Goal: Task Accomplishment & Management: Manage account settings

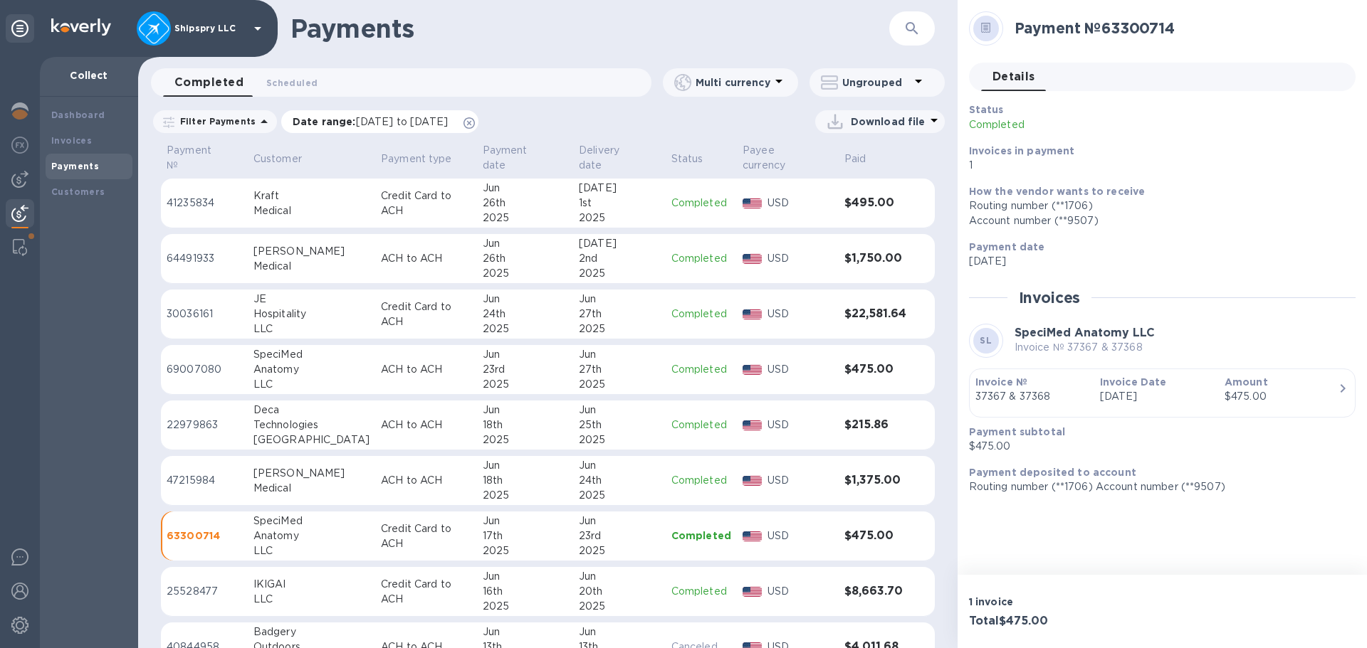
click at [475, 127] on icon at bounding box center [468, 122] width 11 height 11
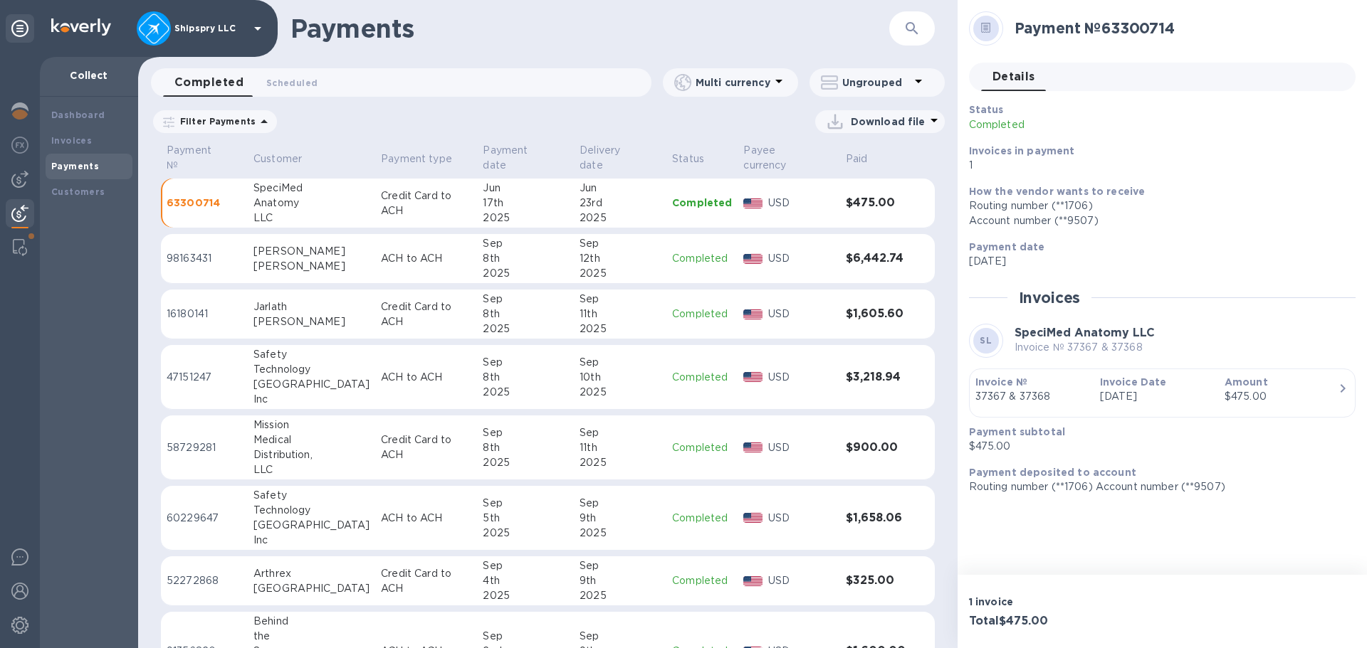
click at [236, 122] on p "Filter Payments" at bounding box center [214, 121] width 81 height 12
click at [254, 174] on p "Date range" at bounding box center [248, 179] width 157 height 15
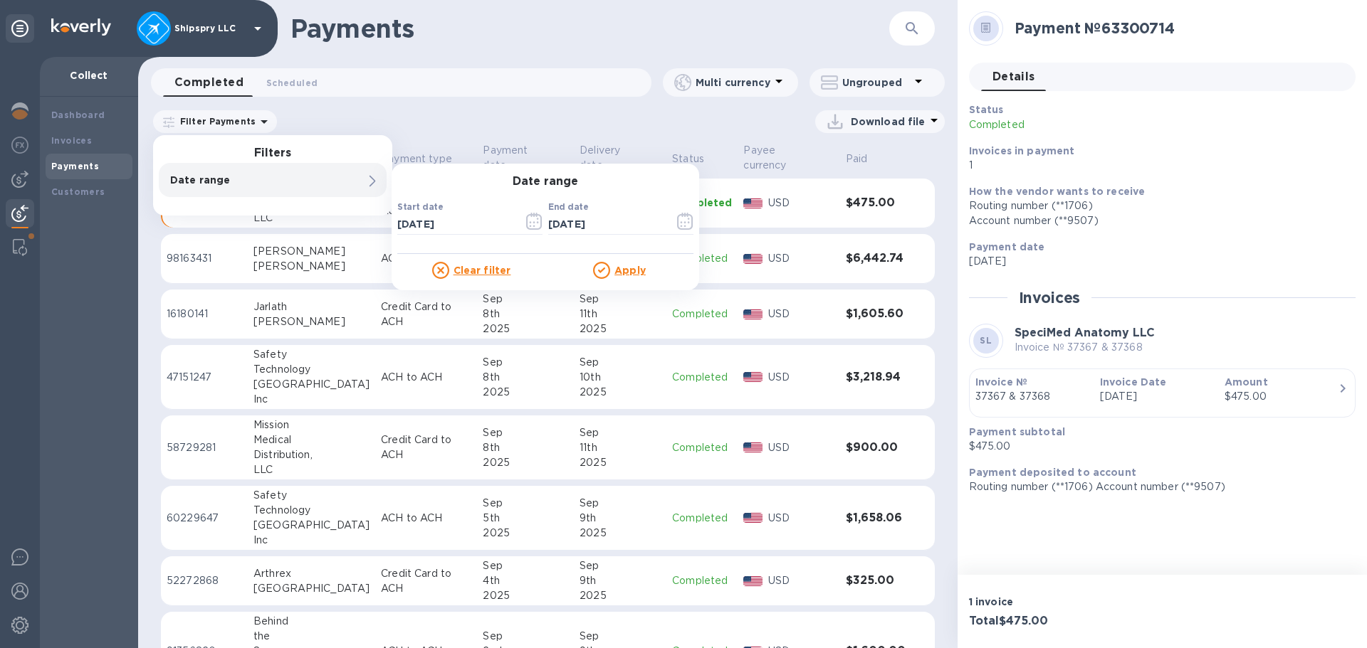
click at [480, 272] on u "Clear filter" at bounding box center [482, 270] width 58 height 11
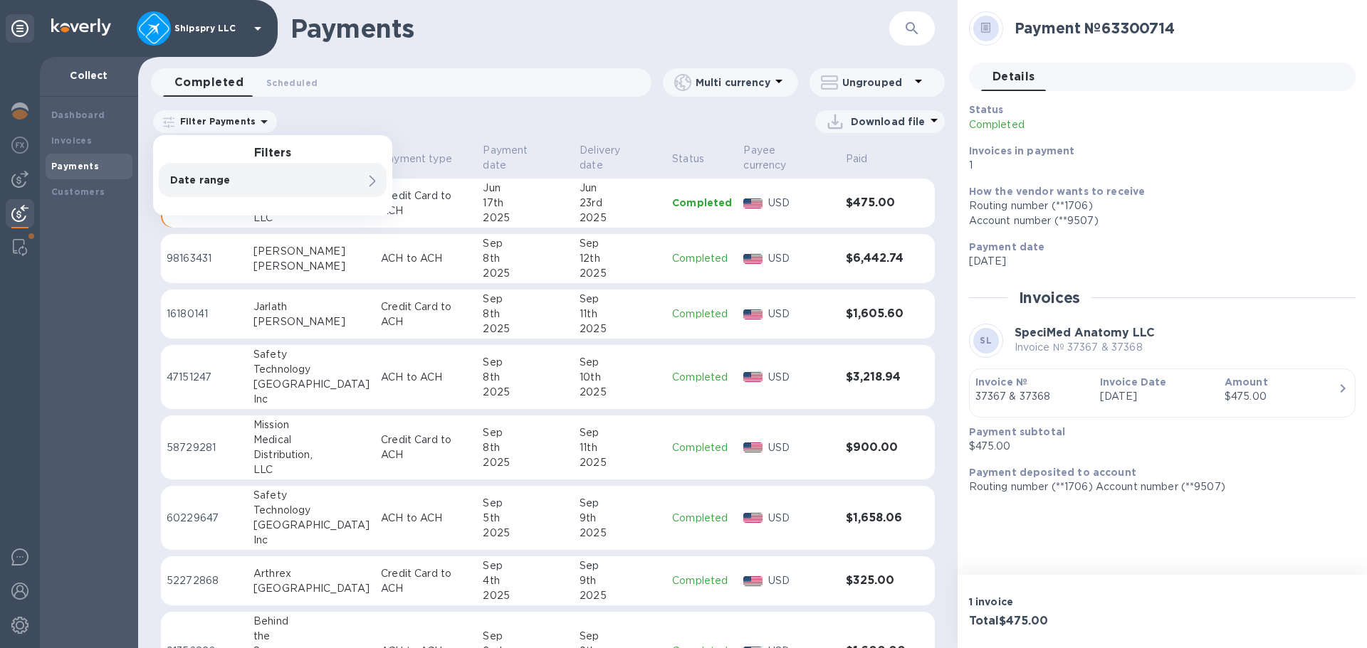
click at [366, 107] on div "Payments ​ Completed 0 Scheduled 0 Multi currency Ungrouped Filter Payments Fil…" at bounding box center [547, 324] width 819 height 648
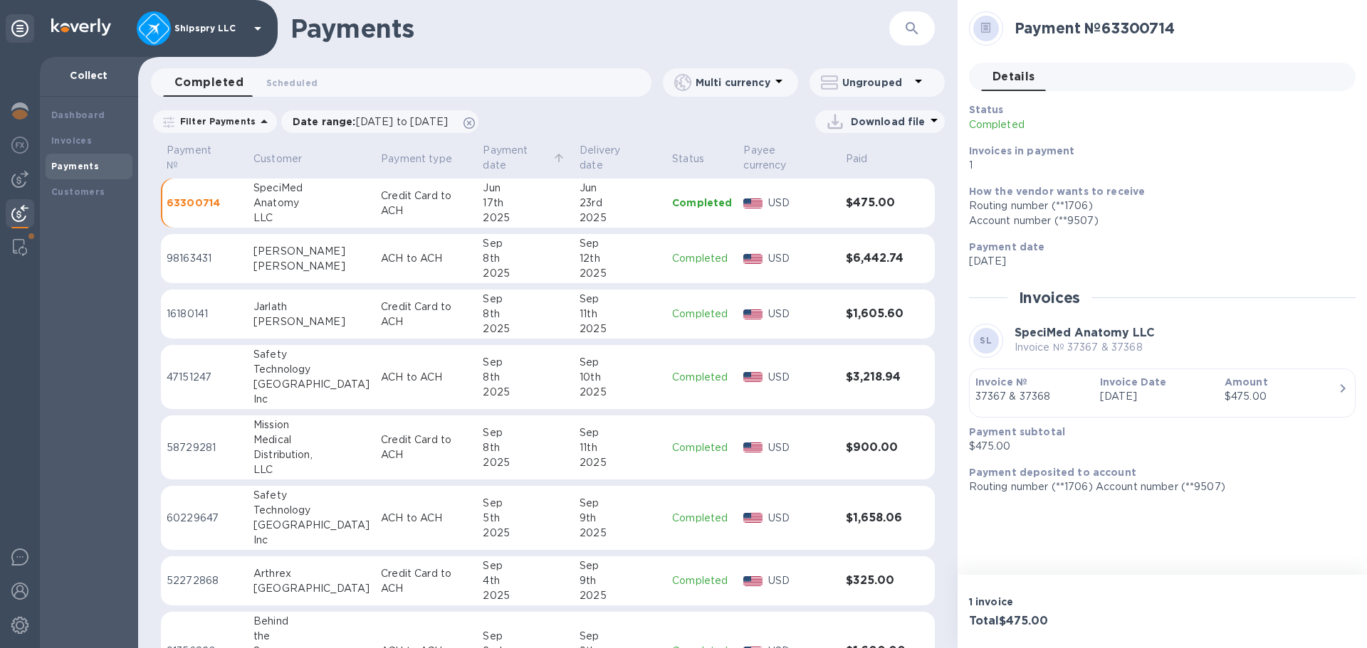
click at [483, 145] on p "Payment date" at bounding box center [516, 158] width 67 height 30
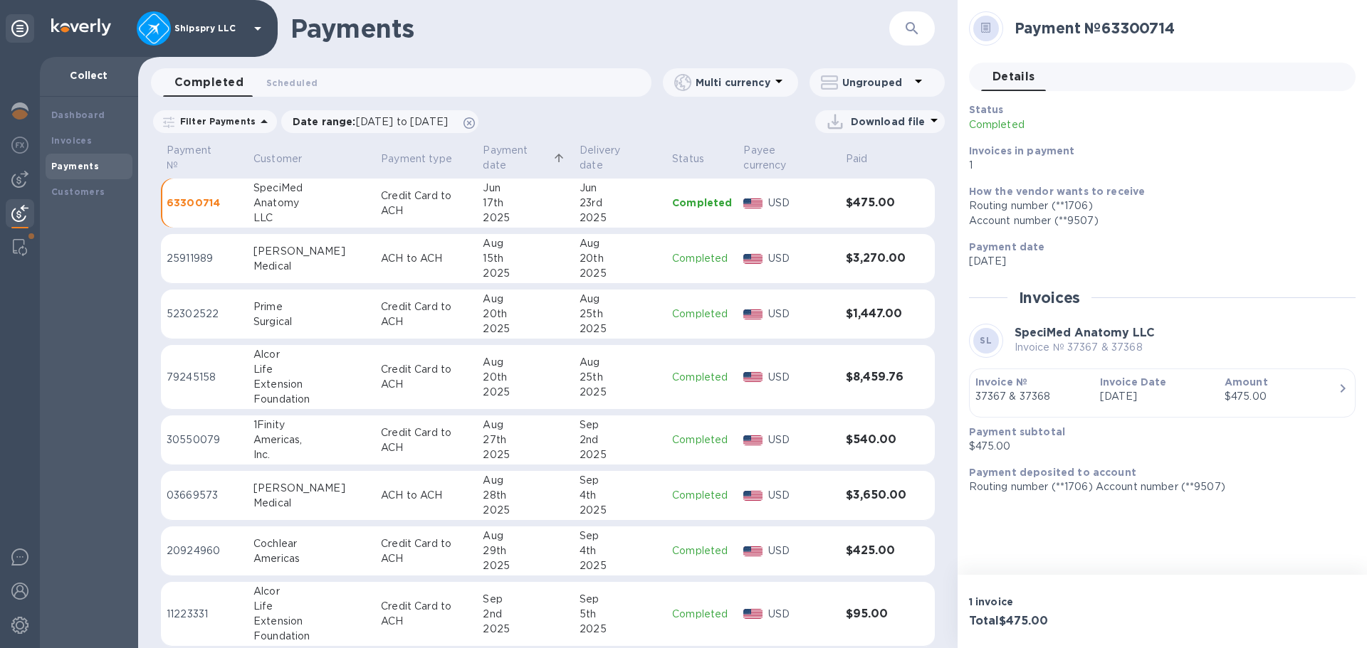
click at [483, 145] on p "Payment date" at bounding box center [516, 158] width 67 height 30
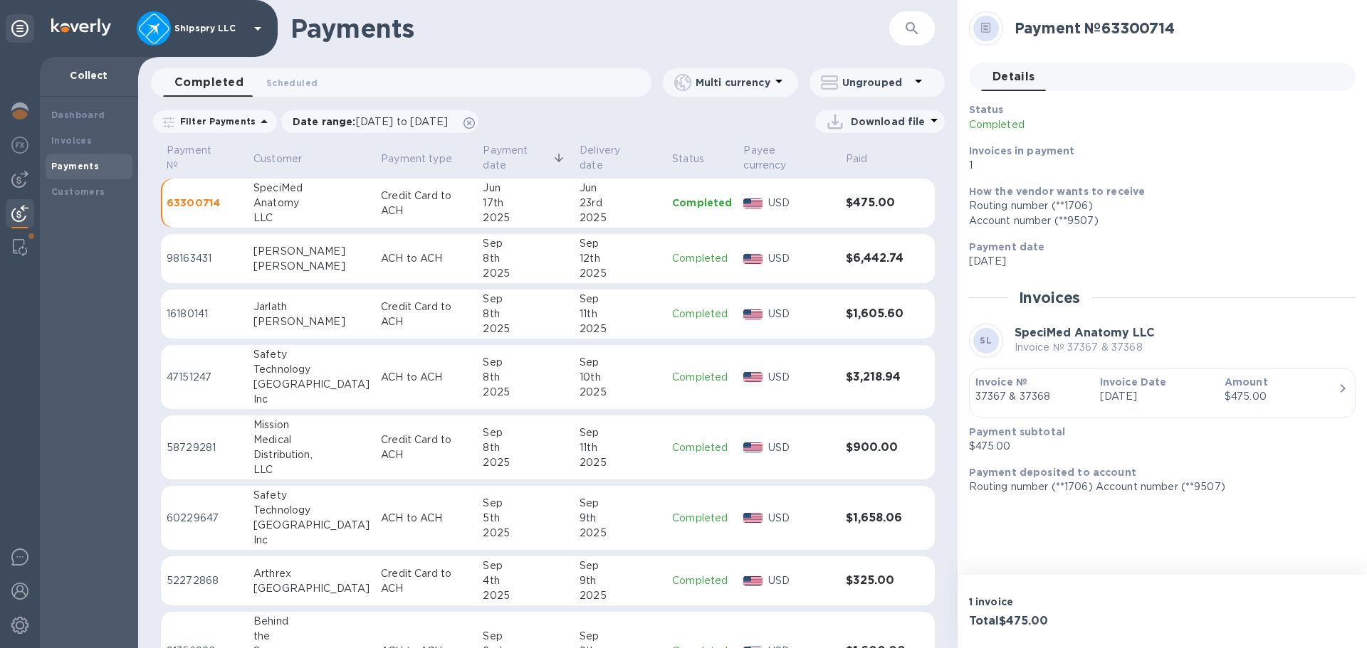
click at [552, 157] on icon at bounding box center [558, 158] width 13 height 13
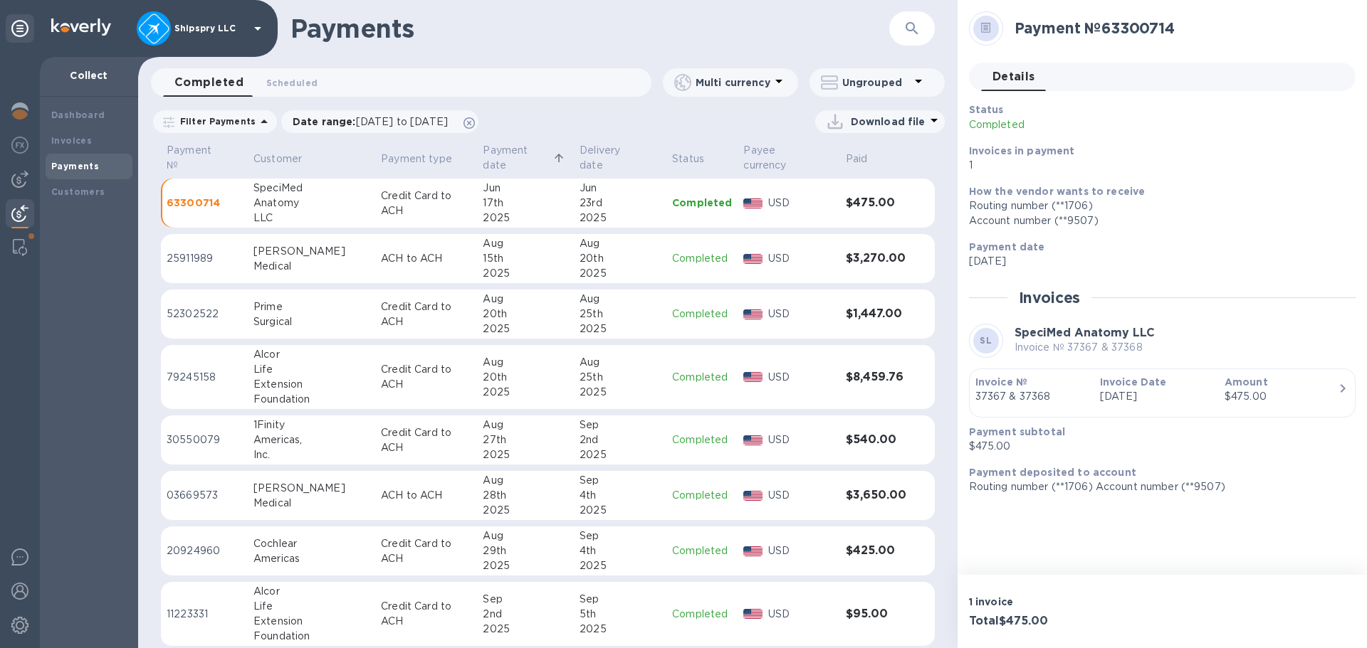
click at [552, 157] on icon at bounding box center [558, 158] width 13 height 13
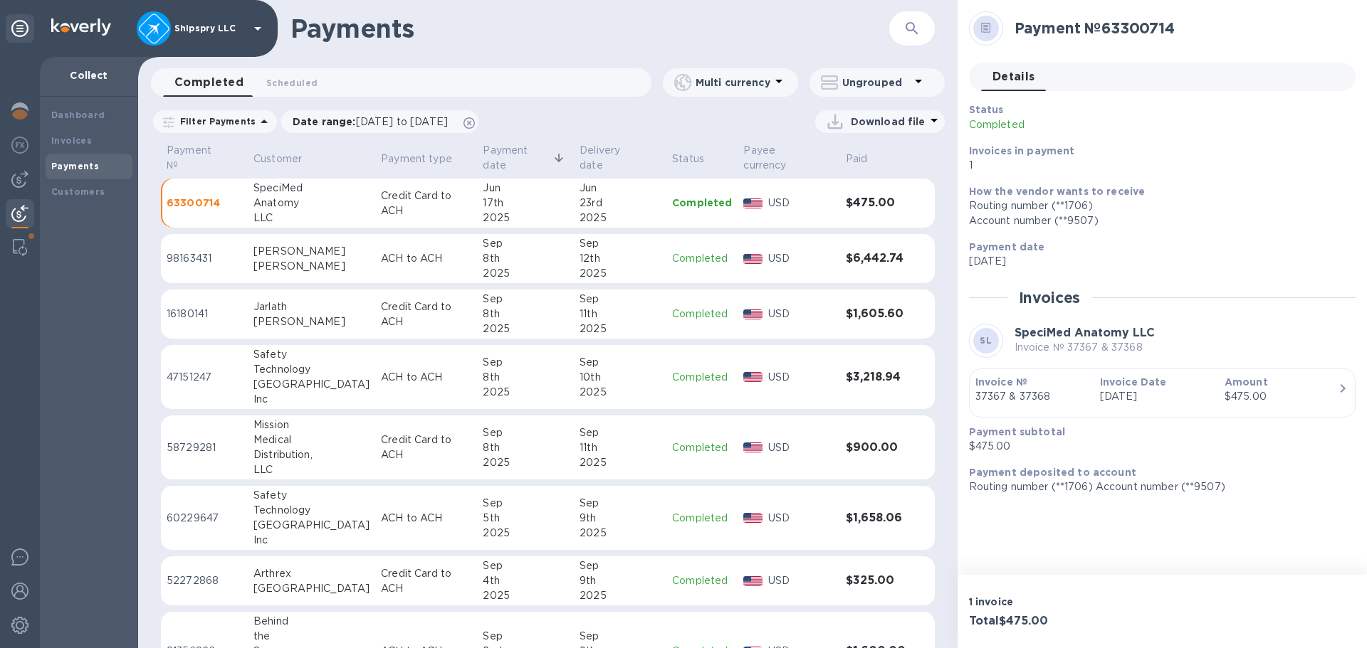
click at [485, 211] on div "2025" at bounding box center [525, 218] width 85 height 15
click at [483, 266] on div "2025" at bounding box center [525, 273] width 85 height 15
click at [552, 156] on icon at bounding box center [558, 158] width 13 height 13
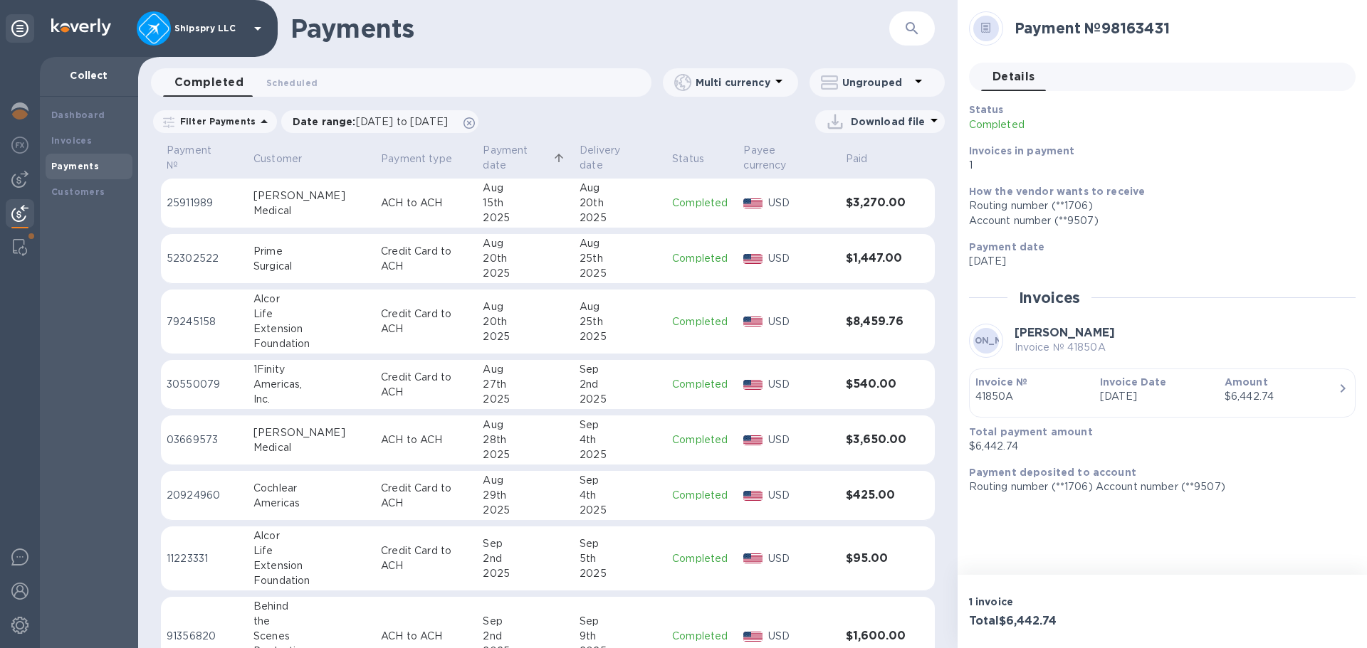
click at [552, 153] on icon at bounding box center [558, 158] width 13 height 13
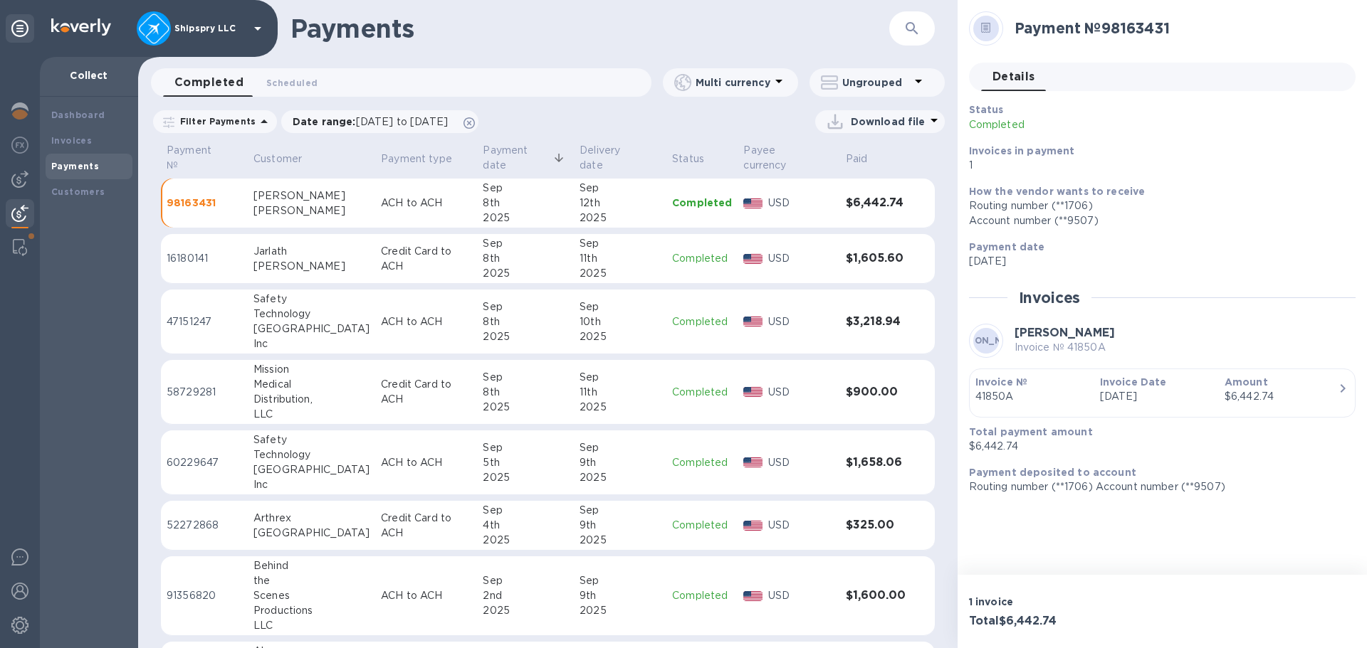
click at [652, 105] on div "Payments ​ Completed 0 Scheduled 0 Multi currency Ungrouped Filter Payments Dat…" at bounding box center [547, 324] width 819 height 648
click at [17, 174] on img at bounding box center [19, 179] width 17 height 17
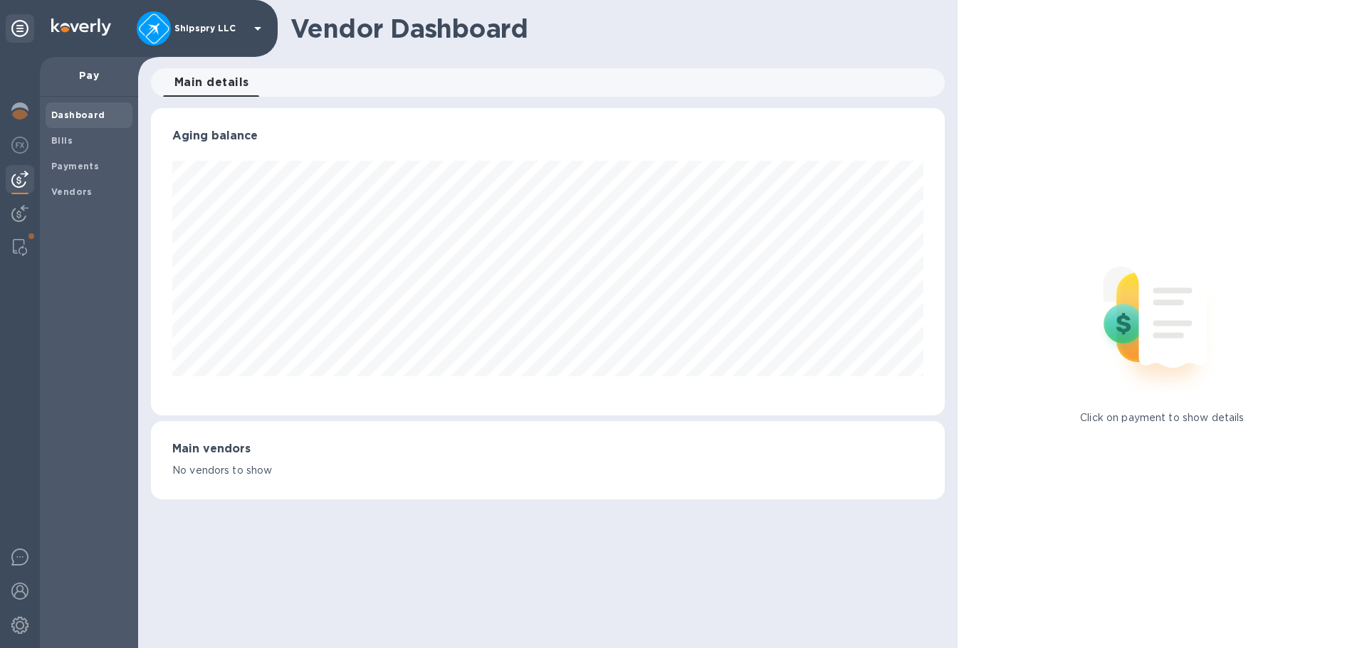
scroll to position [307, 793]
